Goal: Task Accomplishment & Management: Use online tool/utility

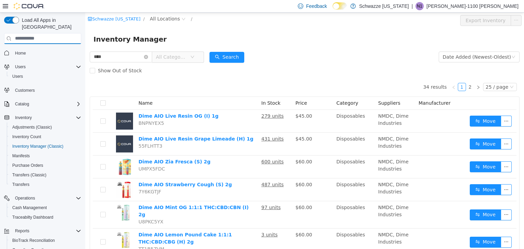
click at [50, 33] on input "search" at bounding box center [42, 38] width 77 height 11
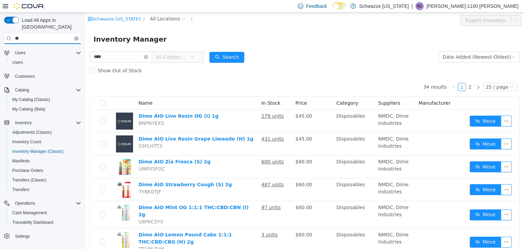
type input "*"
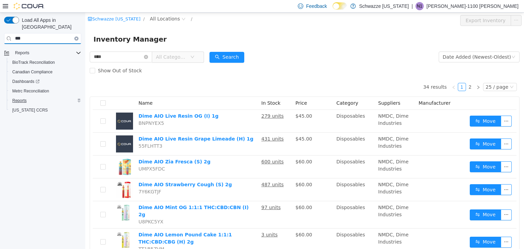
type input "***"
click at [25, 98] on span "Reports" at bounding box center [19, 100] width 14 height 5
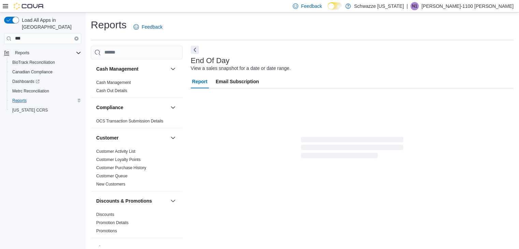
scroll to position [2, 0]
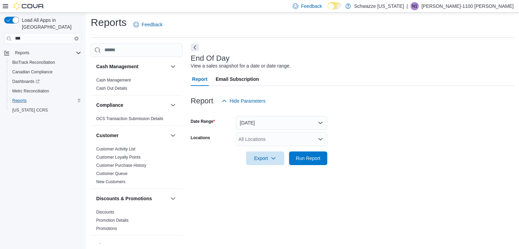
click at [244, 134] on div "All Locations" at bounding box center [281, 139] width 91 height 14
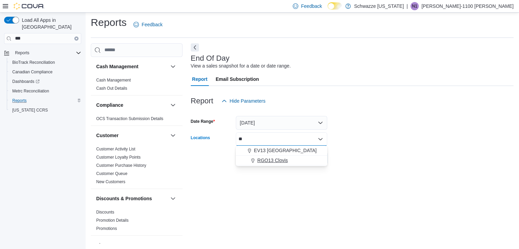
type input "**"
click at [269, 161] on span "RGO13 Clovis" at bounding box center [272, 160] width 30 height 7
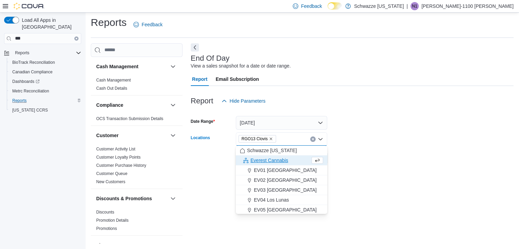
click at [359, 146] on div at bounding box center [352, 148] width 323 height 5
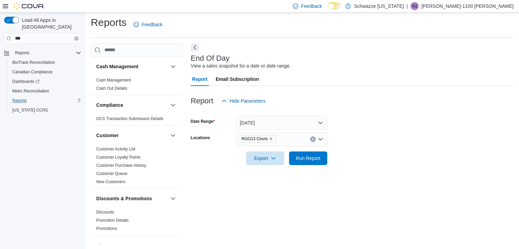
click at [300, 167] on div at bounding box center [352, 169] width 323 height 8
click at [300, 164] on span "Run Report" at bounding box center [308, 158] width 30 height 14
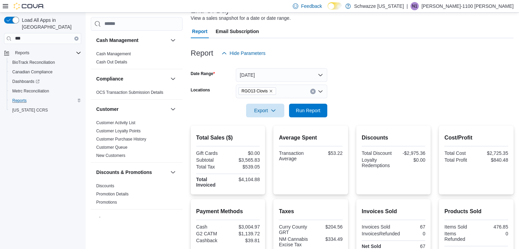
scroll to position [33, 0]
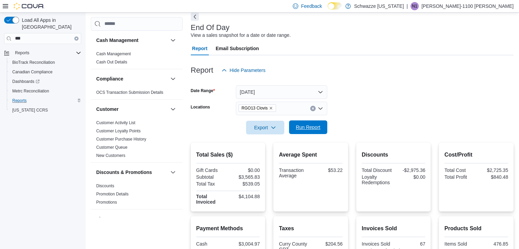
click at [305, 126] on span "Run Report" at bounding box center [308, 127] width 25 height 7
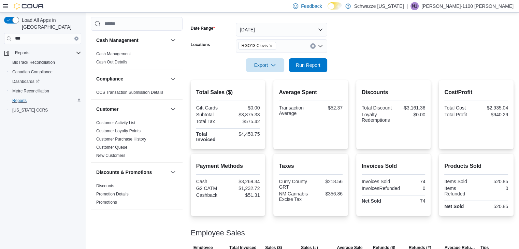
scroll to position [94, 0]
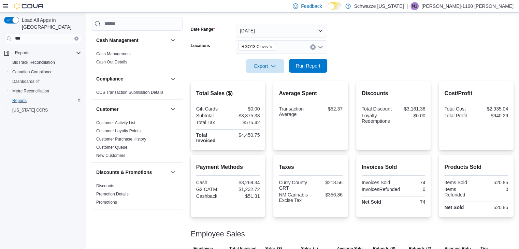
click at [323, 71] on button "Run Report" at bounding box center [308, 66] width 38 height 14
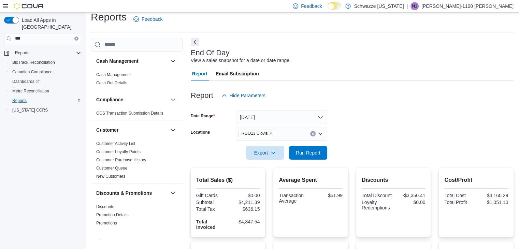
scroll to position [0, 0]
